Goal: Check status: Check status

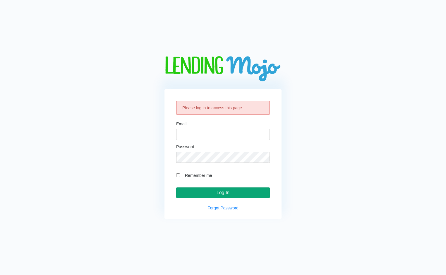
type input "[EMAIL_ADDRESS][DOMAIN_NAME]"
click at [211, 192] on input "Log In" at bounding box center [223, 192] width 94 height 11
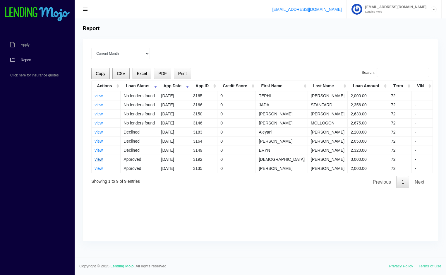
click at [98, 158] on link "view" at bounding box center [98, 159] width 8 height 5
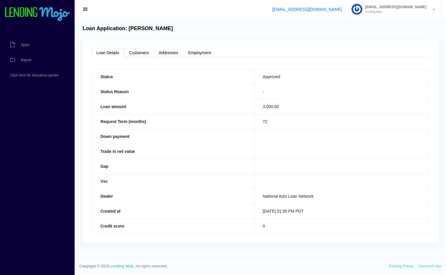
click at [136, 54] on link "Customers" at bounding box center [139, 52] width 30 height 9
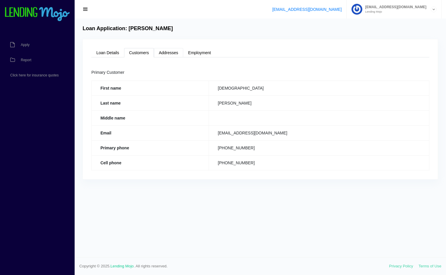
click at [165, 55] on link "Addresses" at bounding box center [168, 52] width 29 height 9
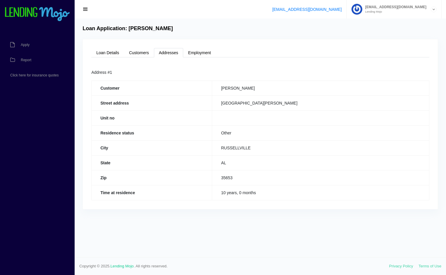
click at [198, 57] on div "Loan Details Customers Addresses Employment Status Approved Status Reason - Loa…" at bounding box center [260, 124] width 355 height 170
click at [203, 54] on link "Employment" at bounding box center [199, 52] width 33 height 9
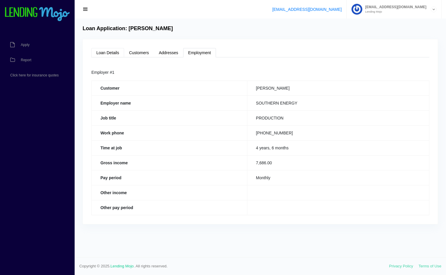
click at [104, 52] on link "Loan Details" at bounding box center [107, 52] width 33 height 9
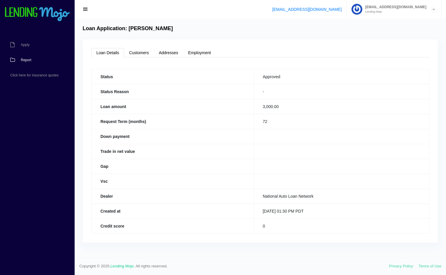
click at [27, 60] on span "Report" at bounding box center [26, 60] width 11 height 4
